Goal: Navigation & Orientation: Understand site structure

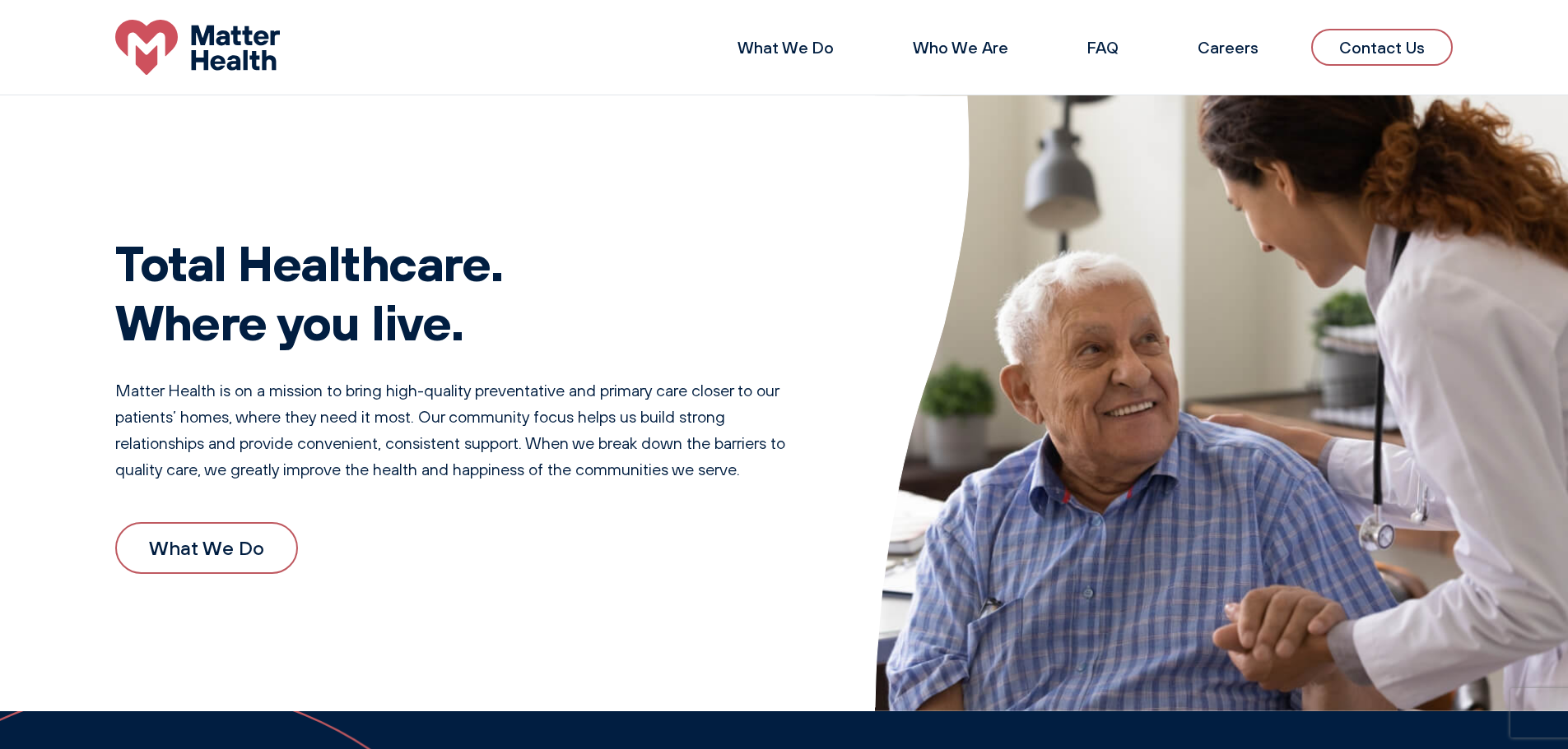
click at [1405, 28] on div "What We Do Who We Are FAQ Careers Contact Us" at bounding box center [784, 47] width 1568 height 55
click at [1398, 53] on link "Contact Us" at bounding box center [1383, 47] width 142 height 37
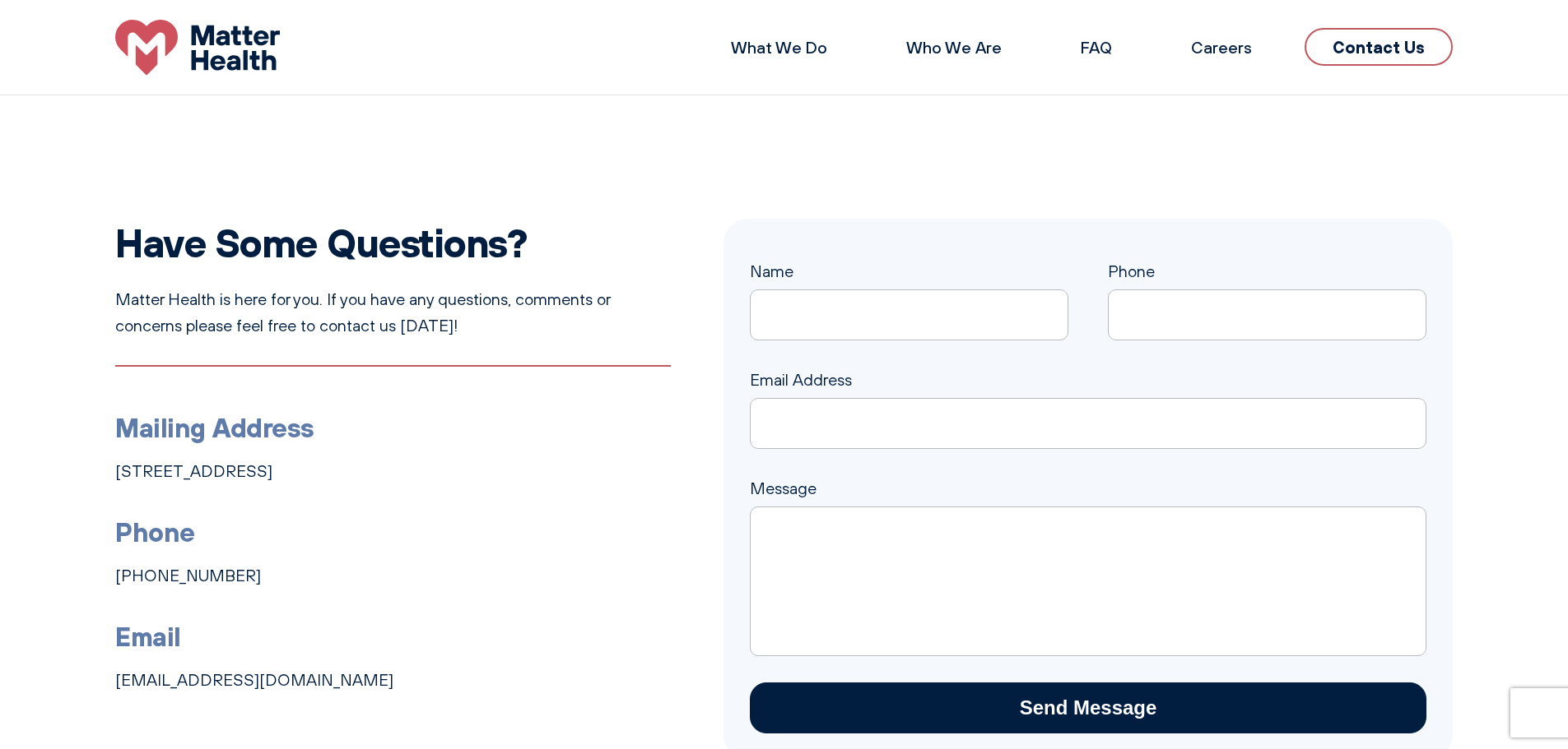
click at [908, 46] on li "Who We Are" at bounding box center [954, 47] width 148 height 39
click at [923, 37] on link "Who We Are" at bounding box center [954, 47] width 96 height 21
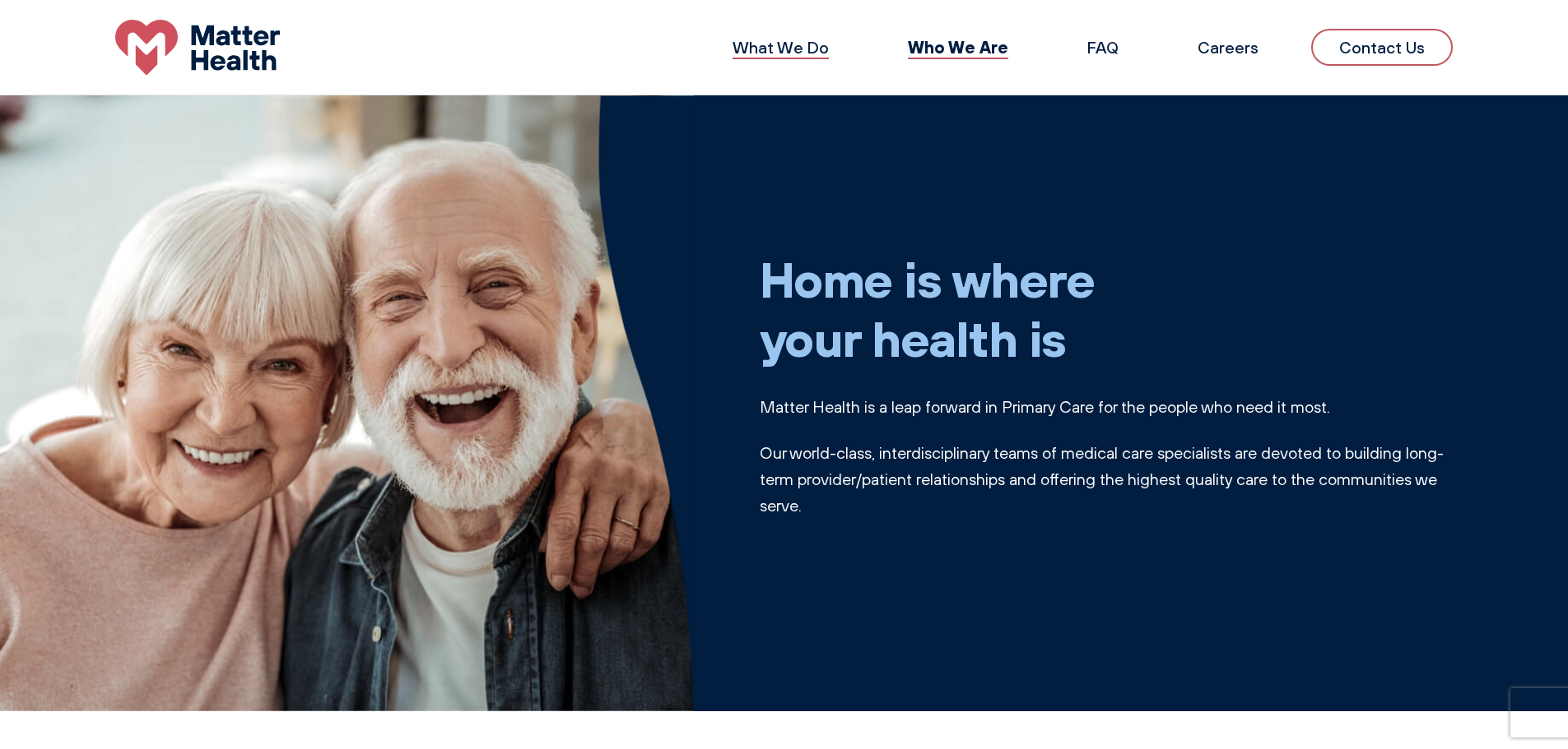
click at [774, 57] on link "What We Do" at bounding box center [781, 47] width 97 height 21
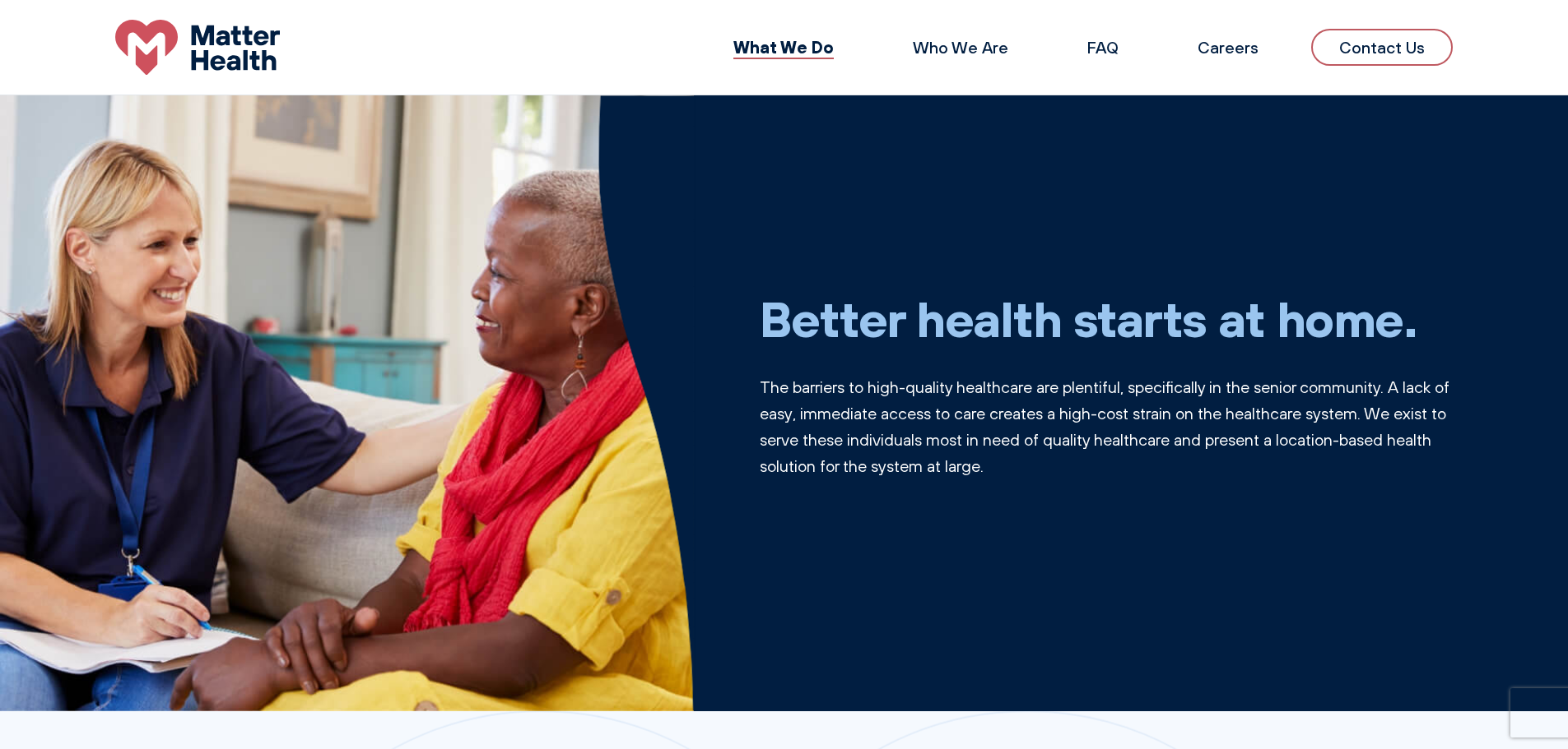
click at [185, 21] on img at bounding box center [197, 47] width 165 height 55
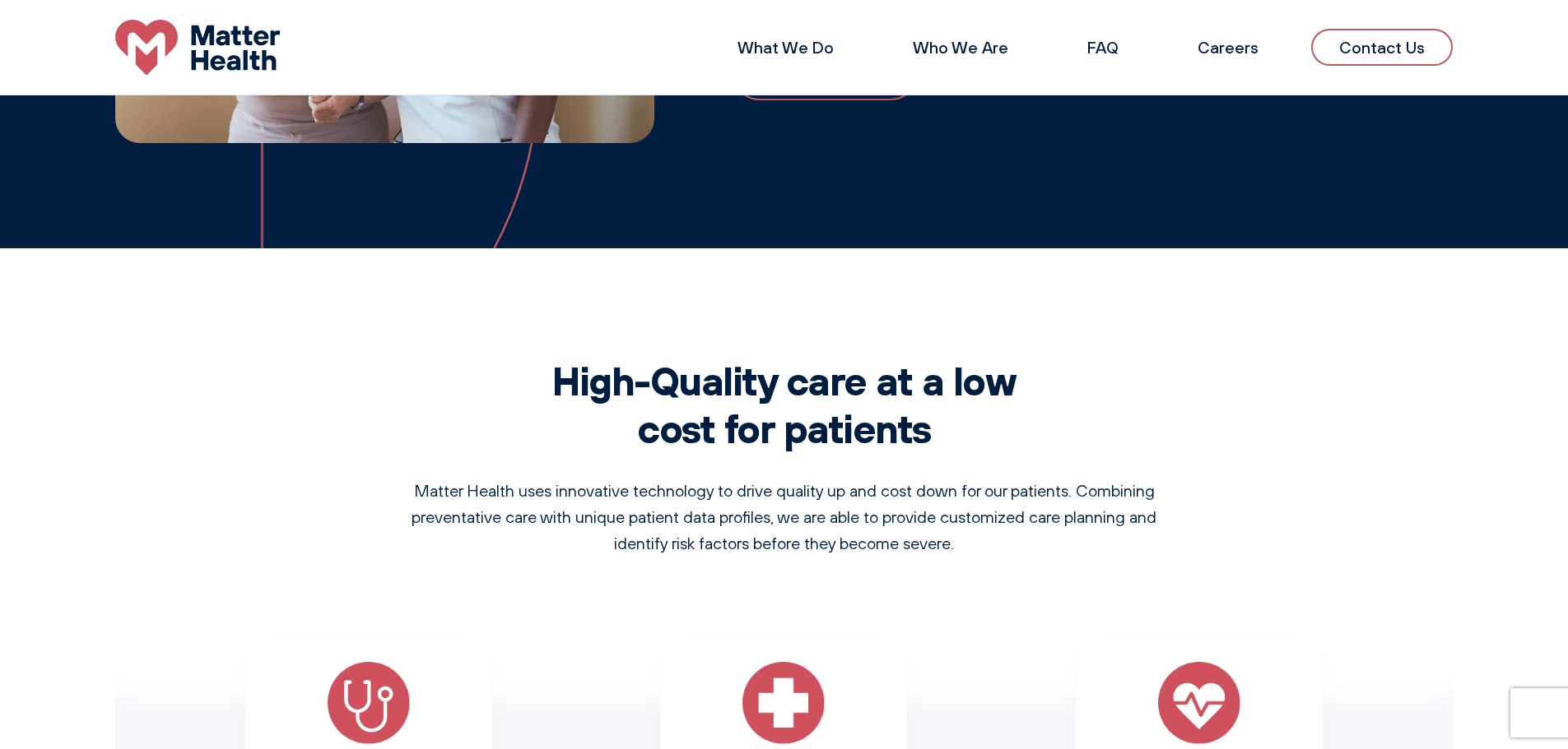
scroll to position [751, 0]
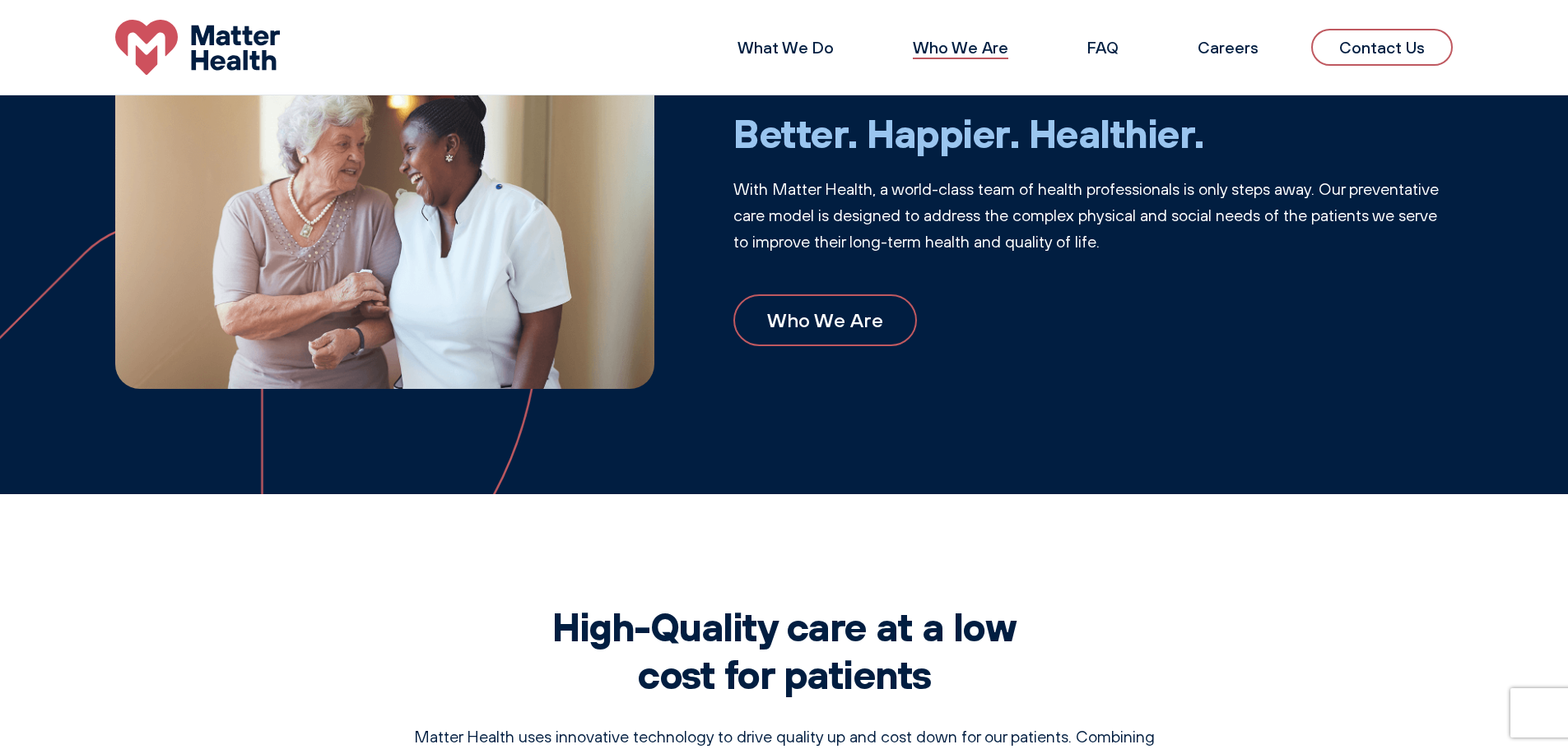
click at [939, 39] on link "Who We Are" at bounding box center [961, 47] width 96 height 21
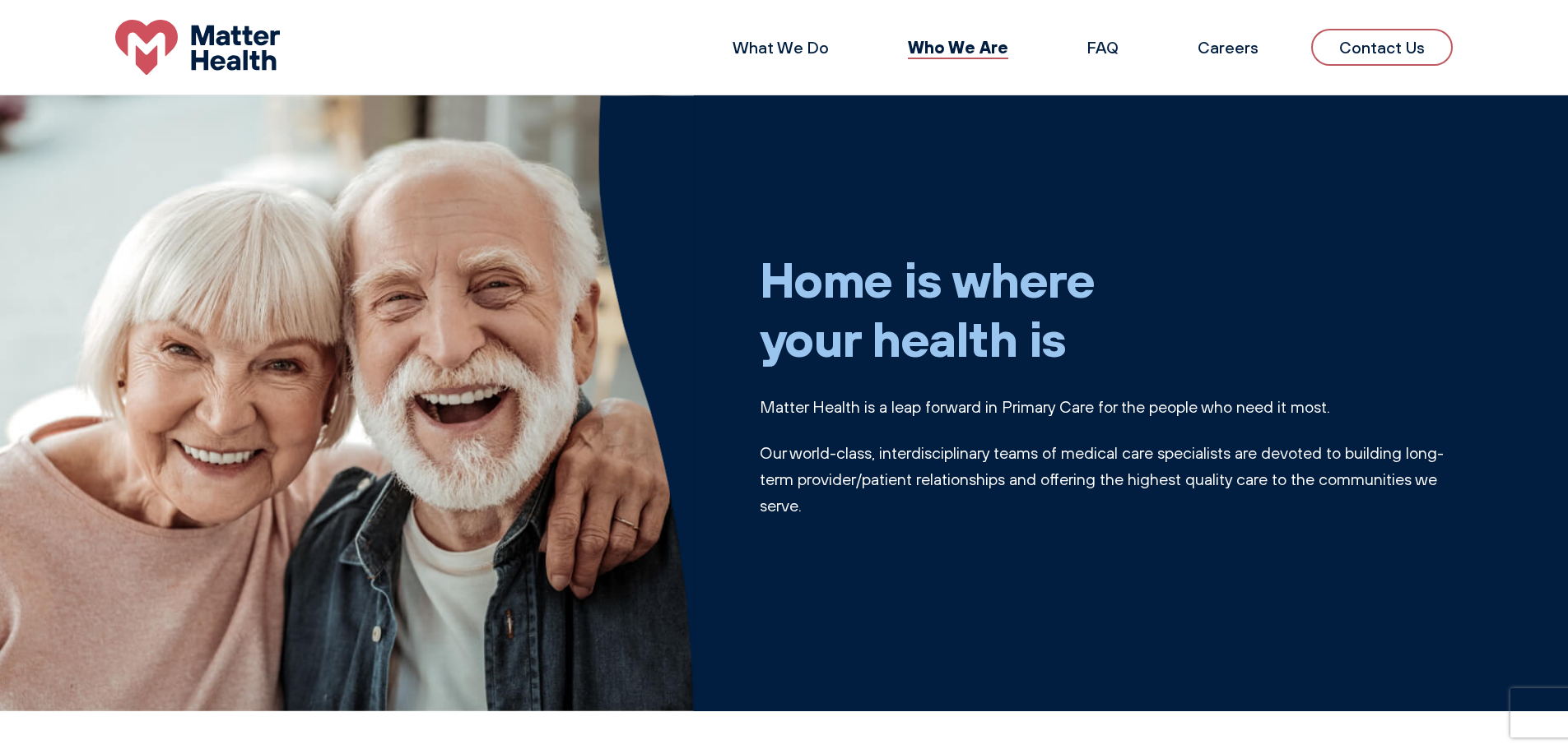
click at [1375, 41] on link "Contact Us" at bounding box center [1383, 47] width 142 height 37
